Goal: Communication & Community: Answer question/provide support

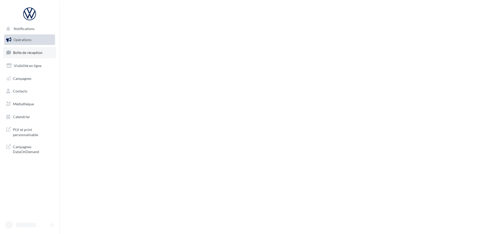
click at [25, 54] on span "Boîte de réception" at bounding box center [27, 52] width 29 height 4
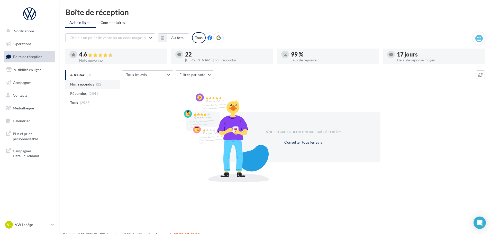
click at [88, 87] on span "Non répondus" at bounding box center [82, 84] width 24 height 5
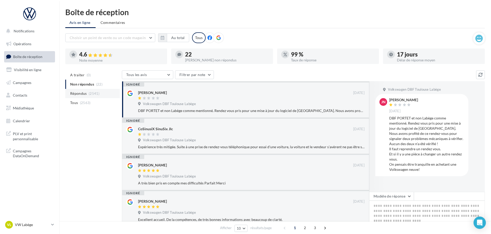
click at [86, 95] on span "Répondus" at bounding box center [78, 93] width 17 height 5
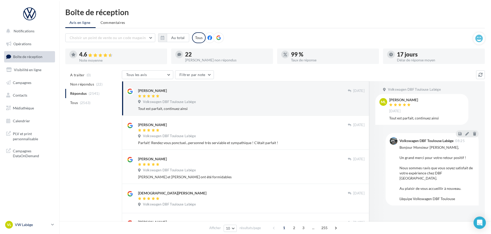
click at [48, 224] on p "VW Labège" at bounding box center [32, 224] width 34 height 5
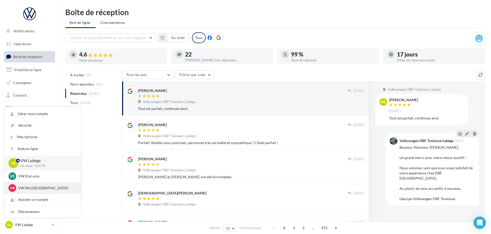
click at [36, 188] on p "VW Rte [GEOGRAPHIC_DATA]" at bounding box center [46, 188] width 57 height 5
